Goal: Transaction & Acquisition: Purchase product/service

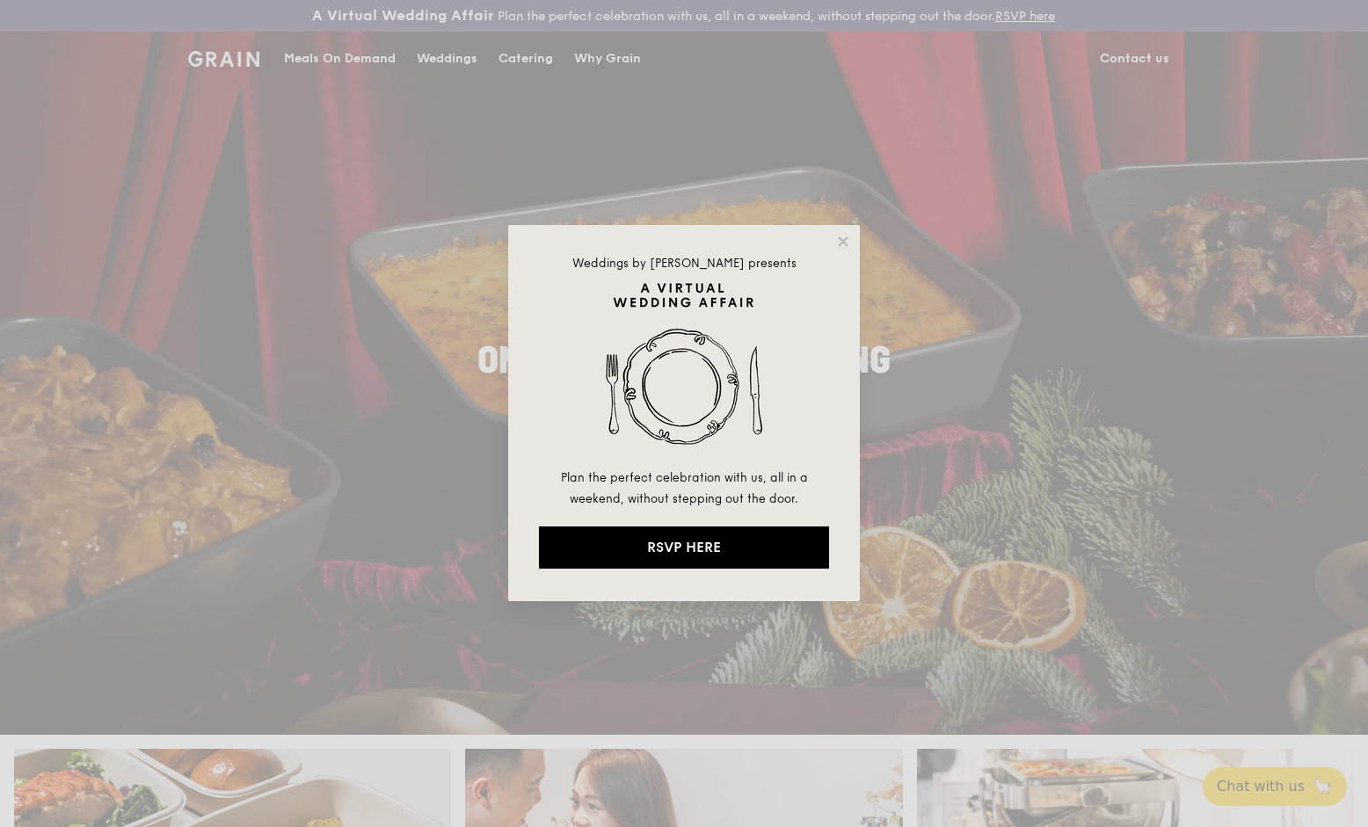
click at [506, 59] on div "Weddings by [PERSON_NAME] presents Plan the perfect celebration with us, all in…" at bounding box center [684, 413] width 1368 height 827
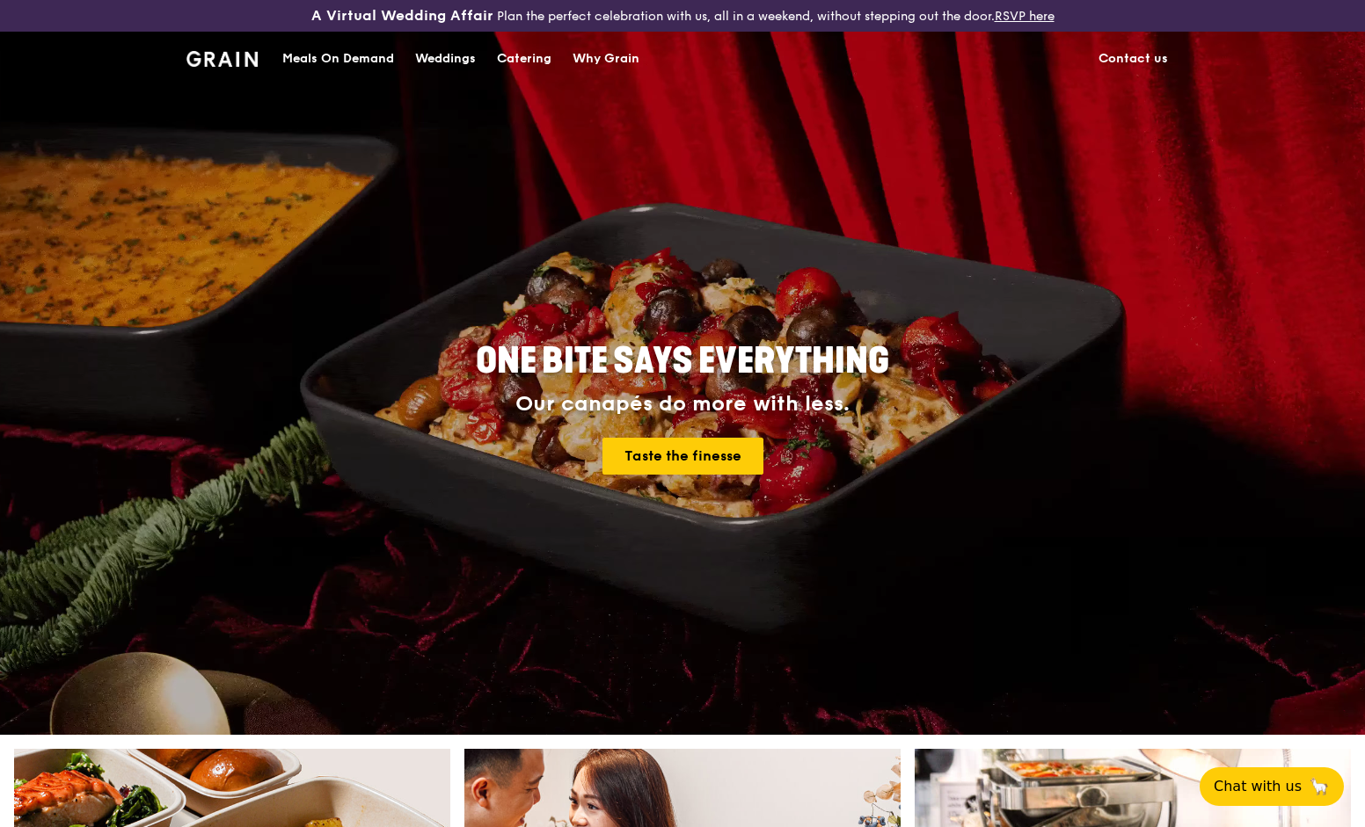
click at [509, 58] on div "Catering" at bounding box center [524, 59] width 55 height 53
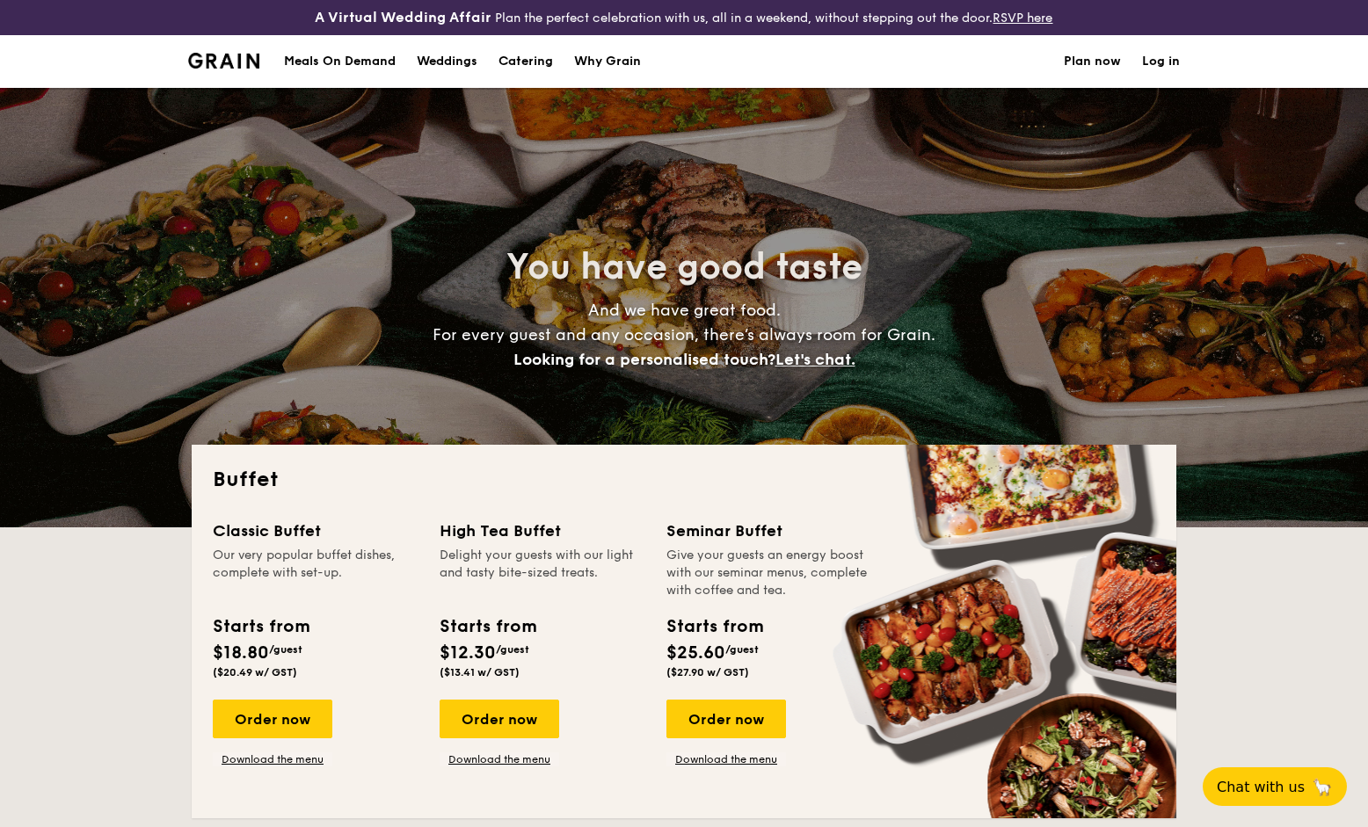
select select
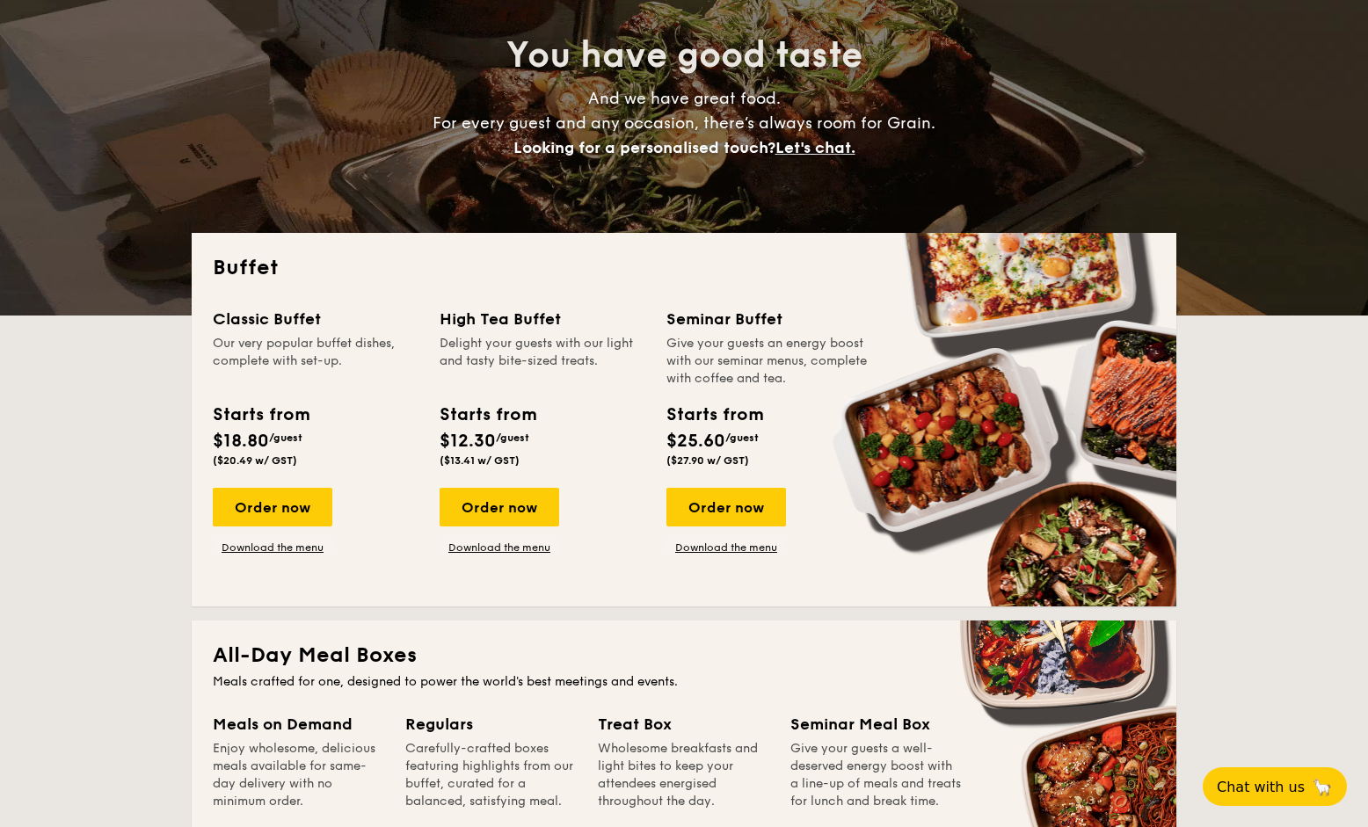
scroll to position [322, 0]
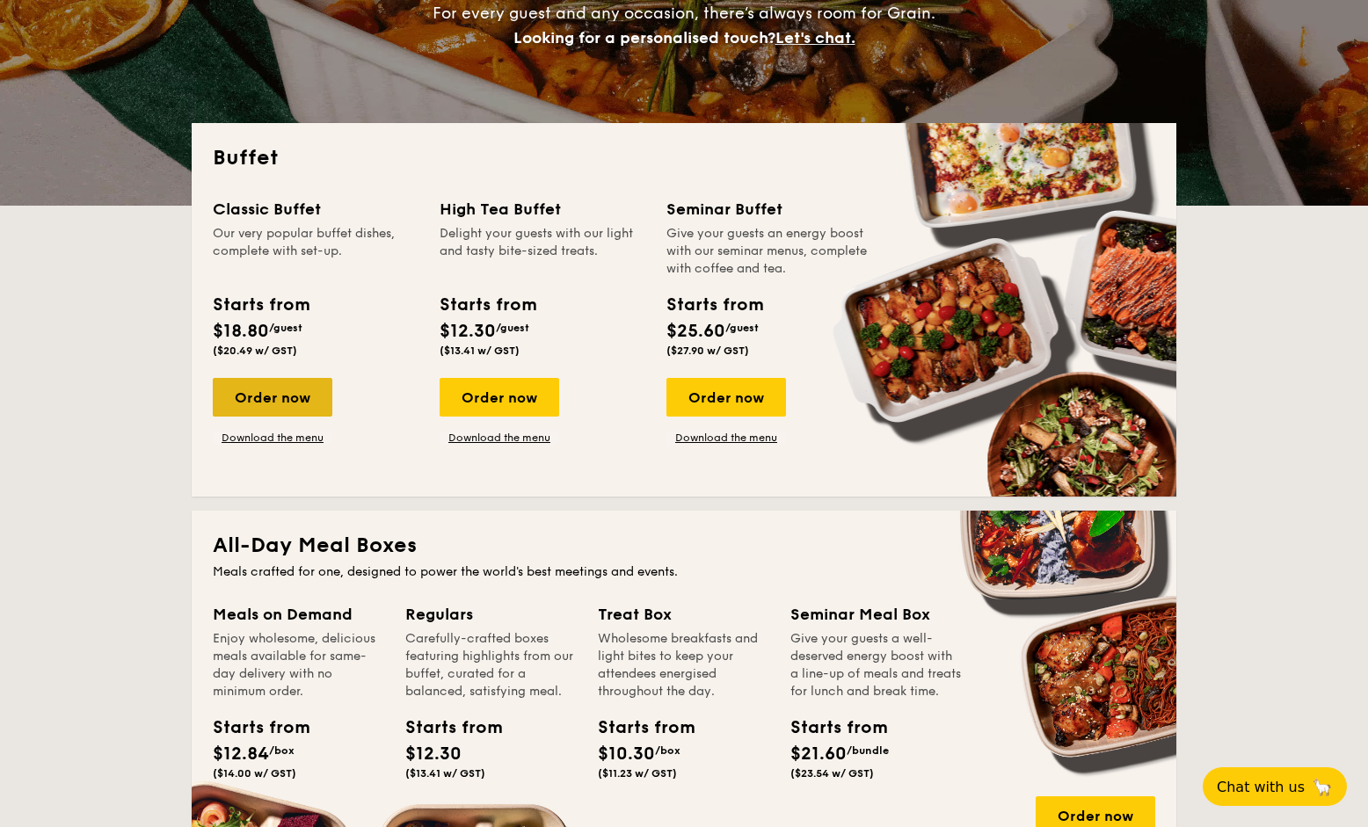
click at [317, 397] on div "Order now" at bounding box center [273, 397] width 120 height 39
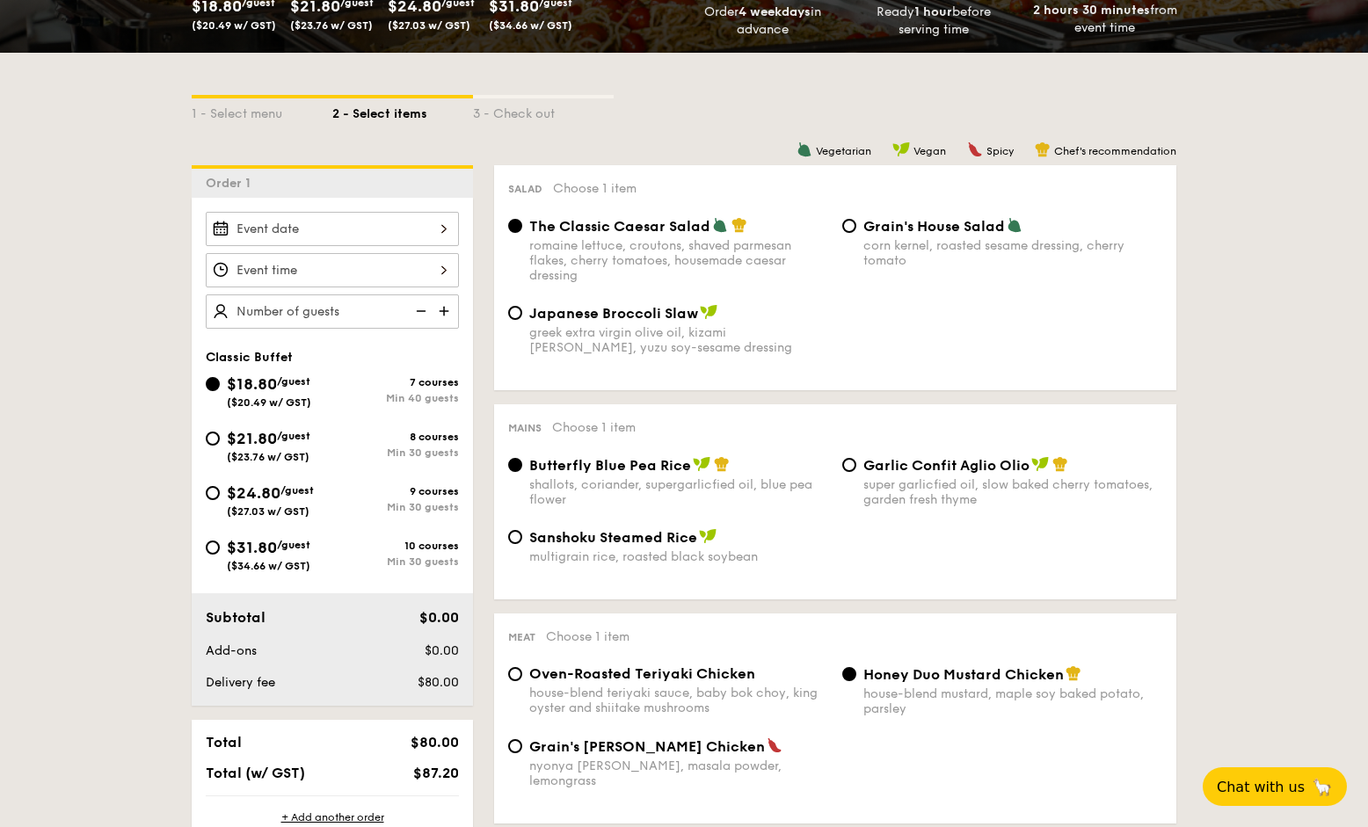
scroll to position [398, 0]
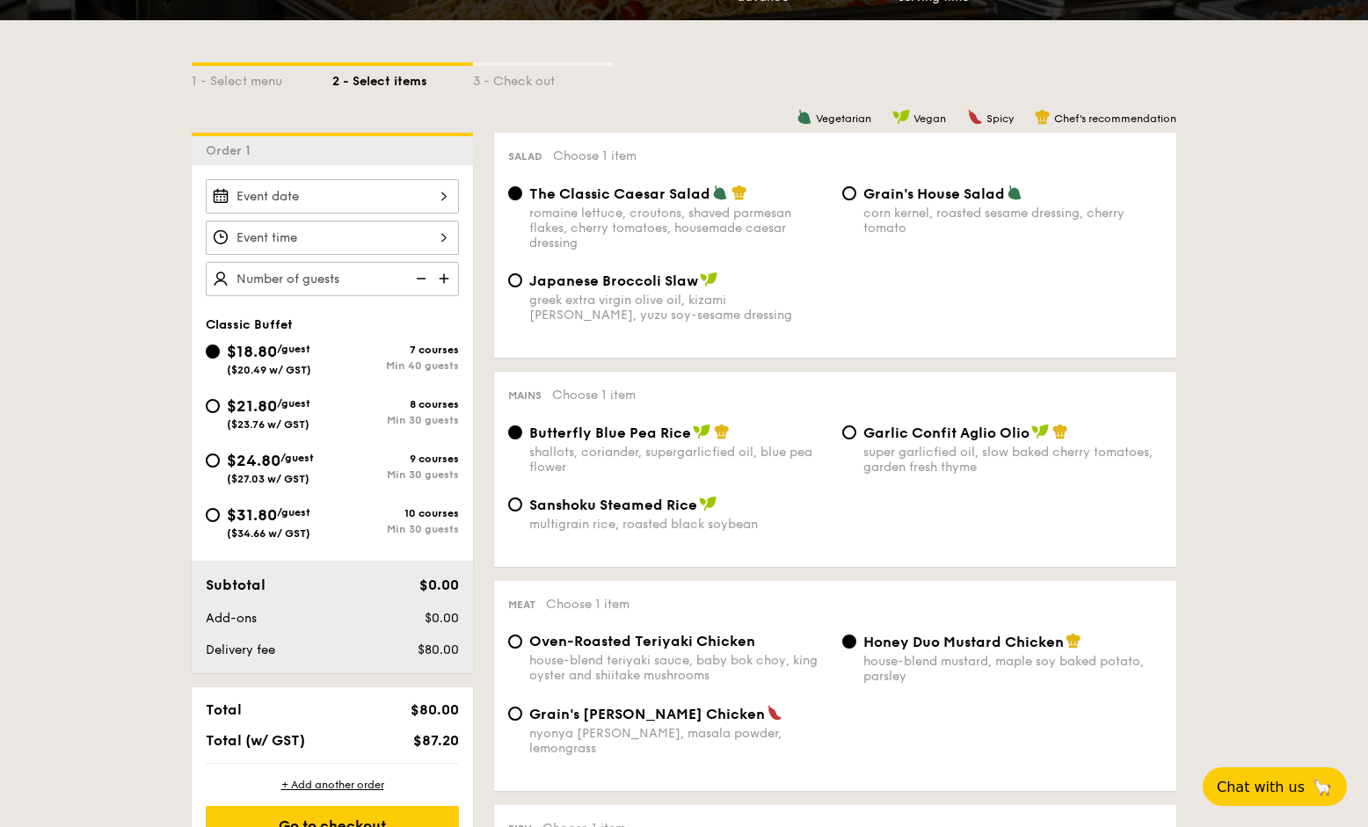
click at [222, 406] on div "$21.80 /guest ($23.76 w/ GST)" at bounding box center [269, 412] width 127 height 37
click at [220, 406] on input "$21.80 /guest ($23.76 w/ GST) 8 courses Min 30 guests" at bounding box center [213, 406] width 14 height 14
radio input "true"
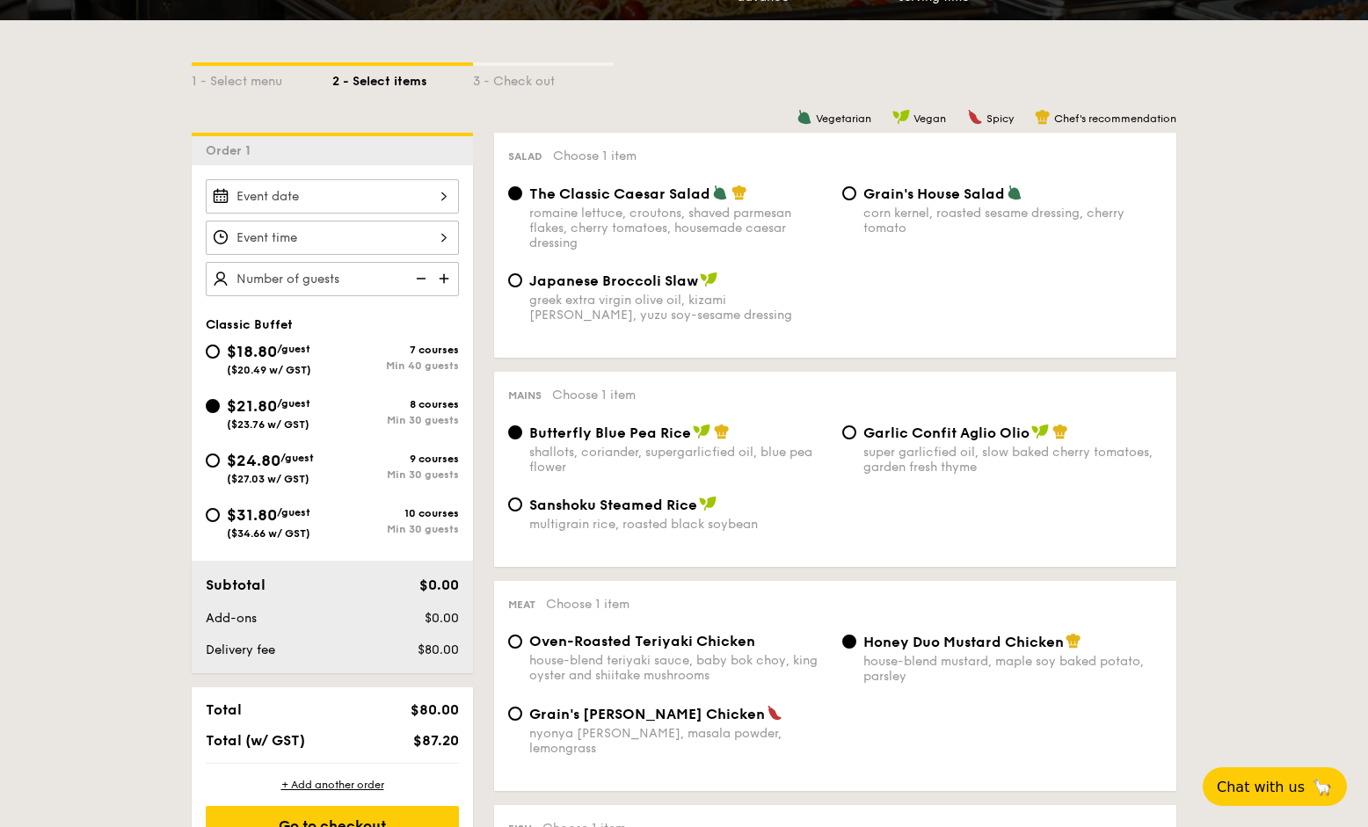
radio input "true"
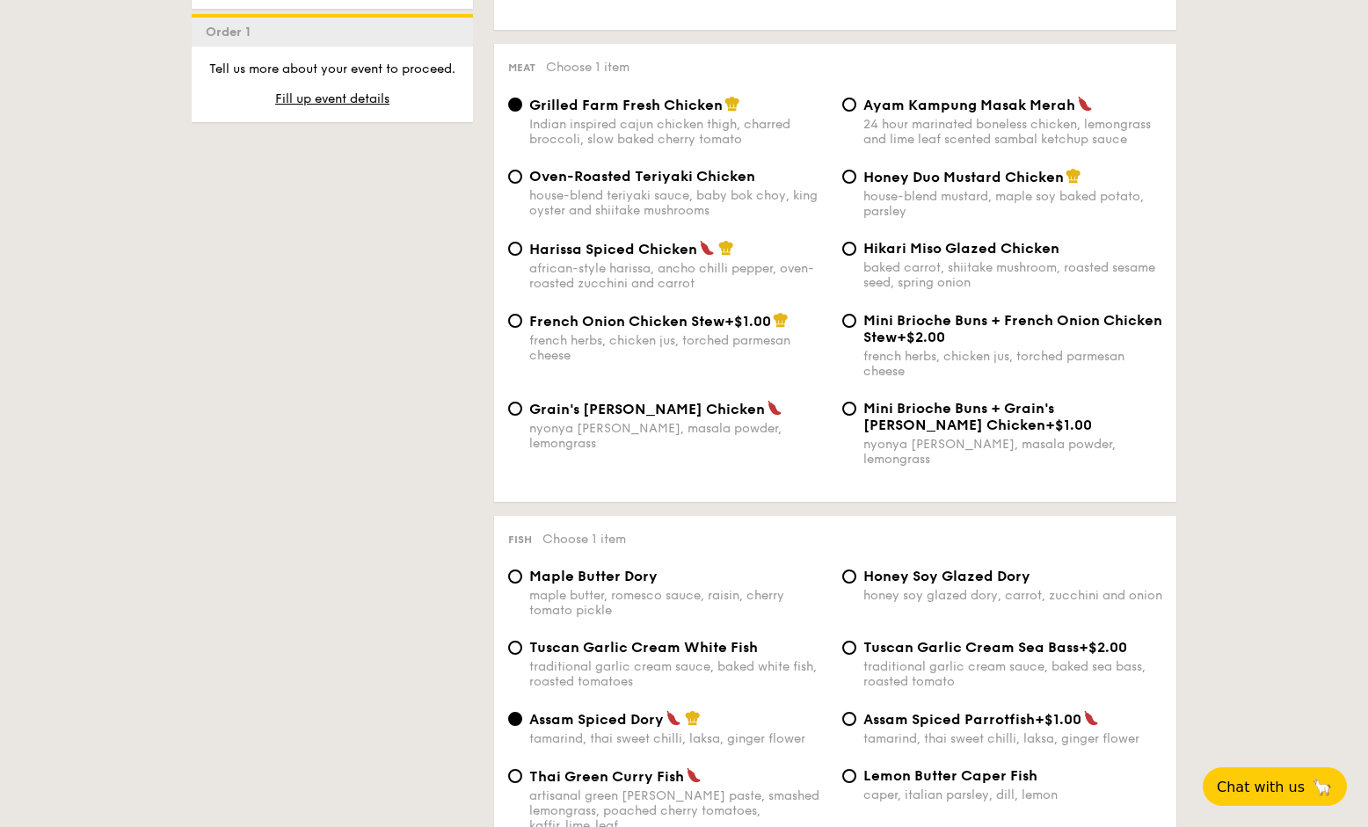
scroll to position [1335, 0]
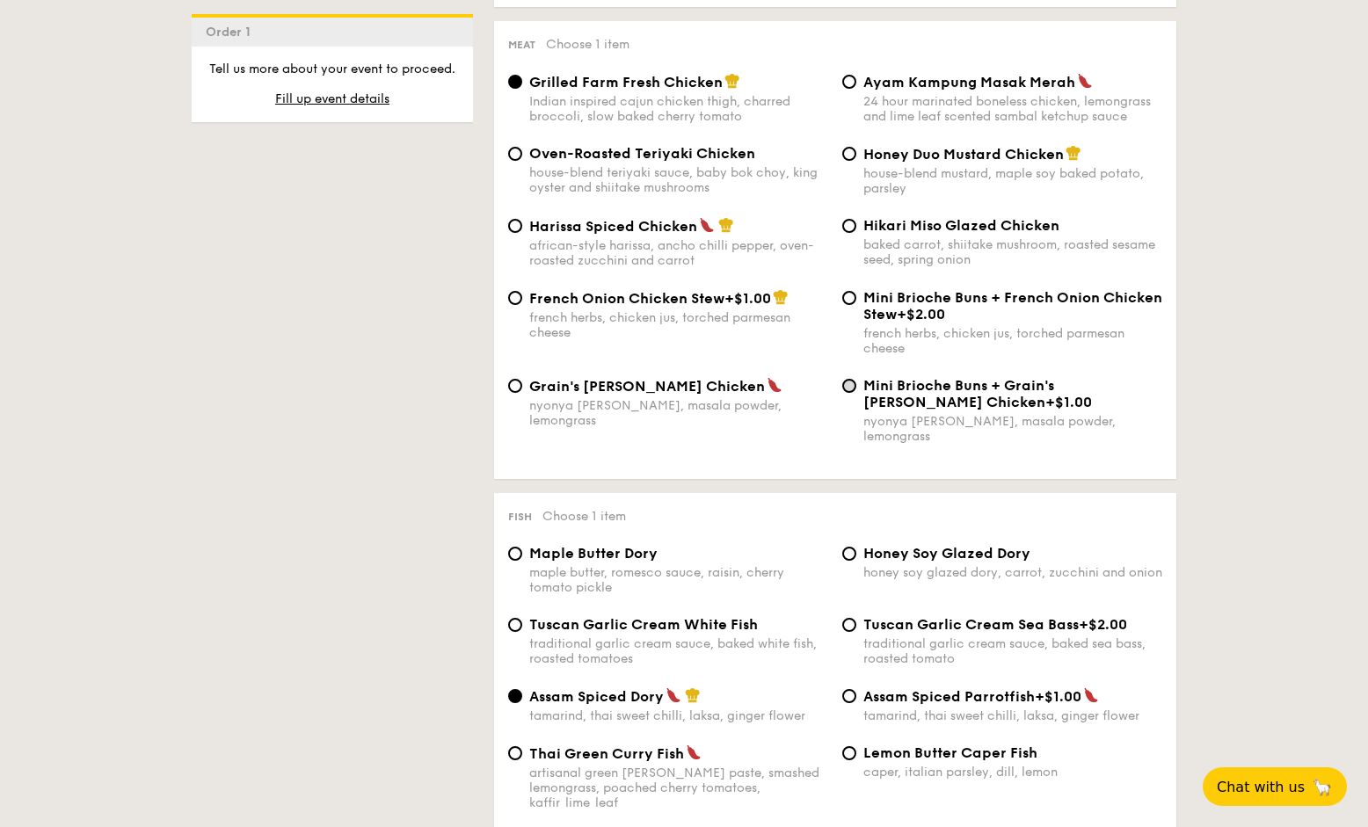
click at [853, 384] on input "Mini Brioche Buns + Grain's Curry Chicken +$1.00 nyonya curry, masala powder, l…" at bounding box center [849, 386] width 14 height 14
radio input "true"
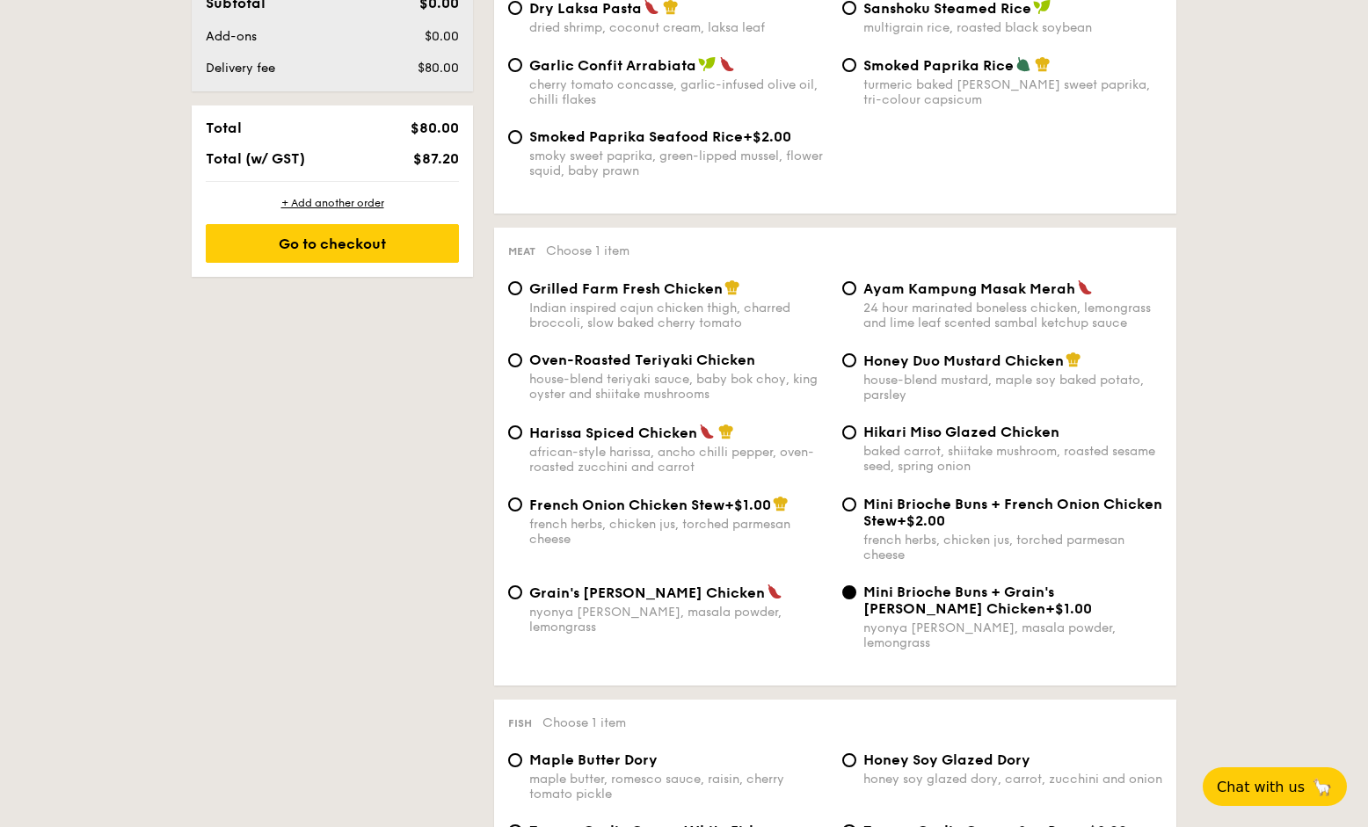
scroll to position [1030, 0]
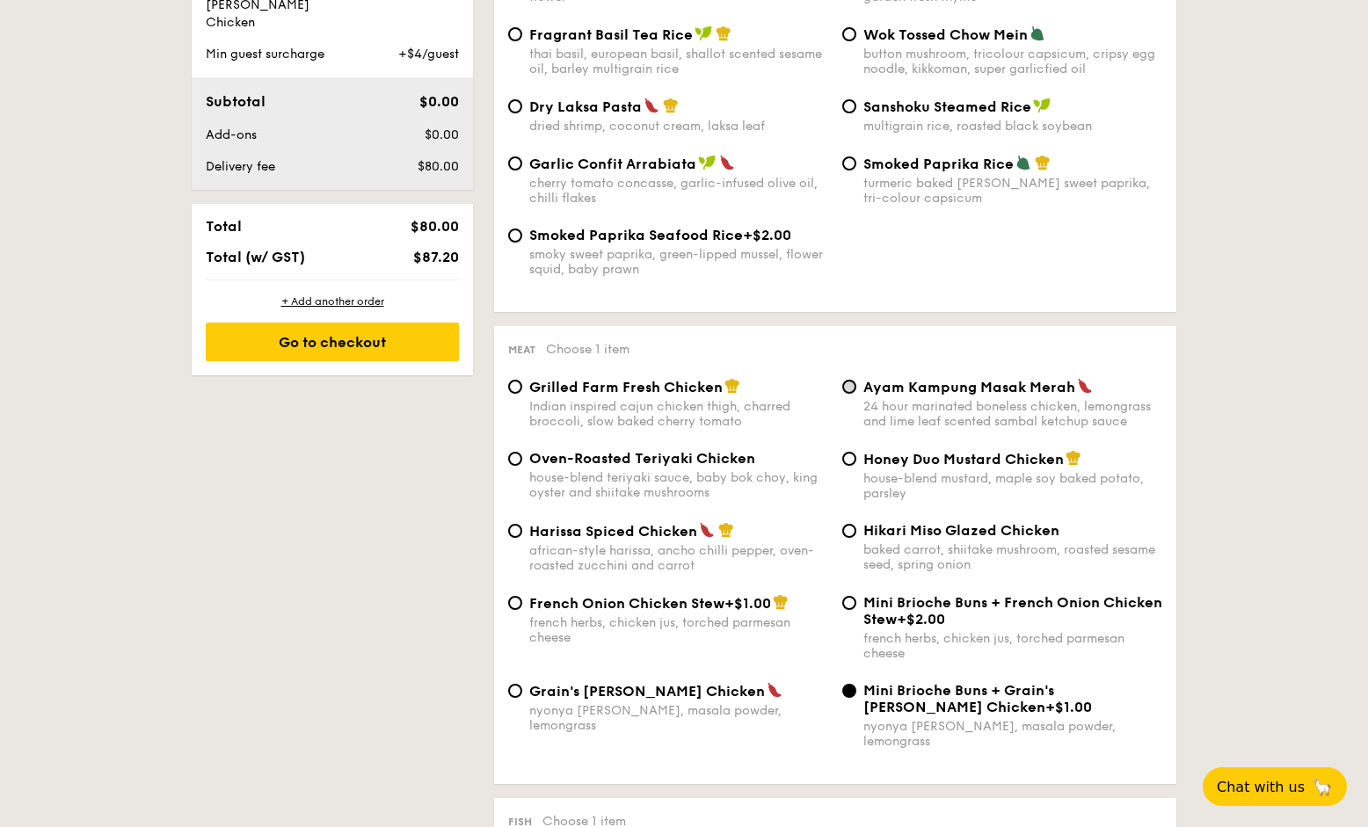
click at [855, 382] on input "Ayam Kampung Masak Merah 24 hour marinated boneless chicken, lemongrass and lim…" at bounding box center [849, 387] width 14 height 14
radio input "true"
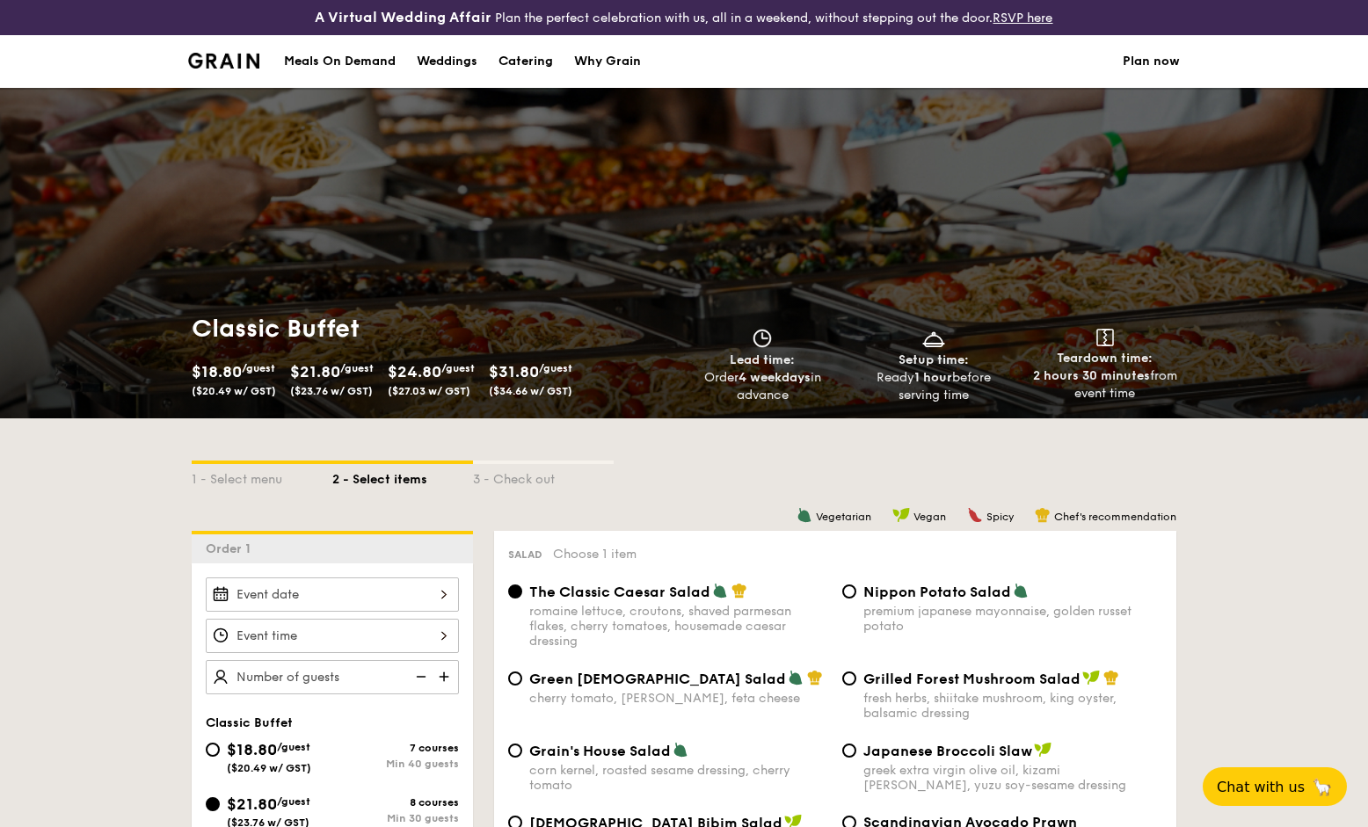
scroll to position [-1, 0]
